Goal: Check status: Check status

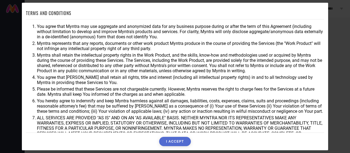
click at [183, 139] on button "I ACCEPT" at bounding box center [174, 141] width 31 height 9
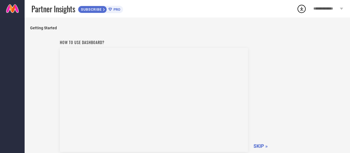
click at [257, 145] on span "SKIP »" at bounding box center [261, 146] width 14 height 6
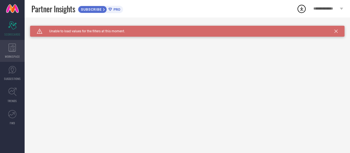
click at [15, 45] on icon at bounding box center [12, 48] width 8 height 8
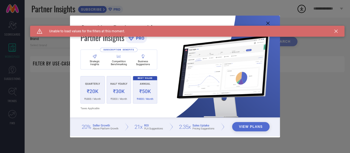
type input "1 STOP FASHION"
type input "All"
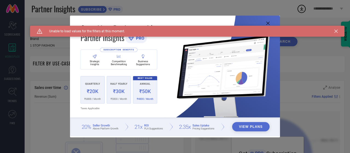
click at [337, 30] on icon at bounding box center [336, 31] width 3 height 3
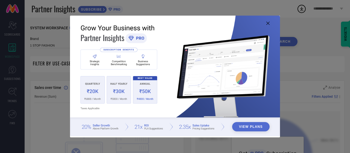
click at [270, 22] on icon at bounding box center [268, 23] width 3 height 3
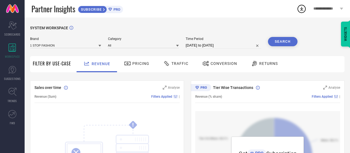
click at [138, 64] on span "Pricing" at bounding box center [141, 63] width 17 height 4
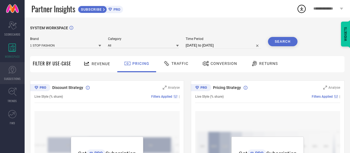
click at [14, 65] on link "SUGGESTIONS" at bounding box center [12, 73] width 25 height 22
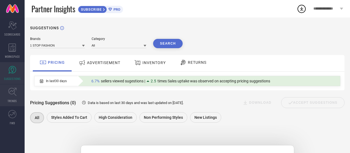
click at [15, 95] on icon at bounding box center [12, 92] width 8 height 8
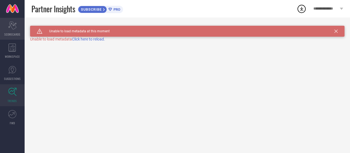
click at [13, 38] on div "Scorecard SCORECARDS" at bounding box center [12, 29] width 25 height 22
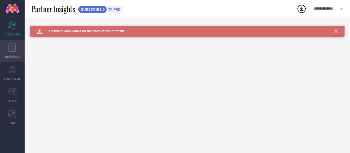
click at [13, 48] on icon at bounding box center [12, 48] width 8 height 8
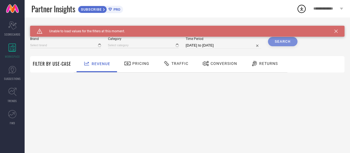
type input "1 STOP FASHION"
type input "All"
click at [138, 59] on div "Pricing" at bounding box center [137, 63] width 28 height 9
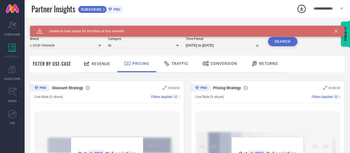
click at [172, 63] on span "Traffic" at bounding box center [180, 63] width 17 height 4
